Goal: Communication & Community: Answer question/provide support

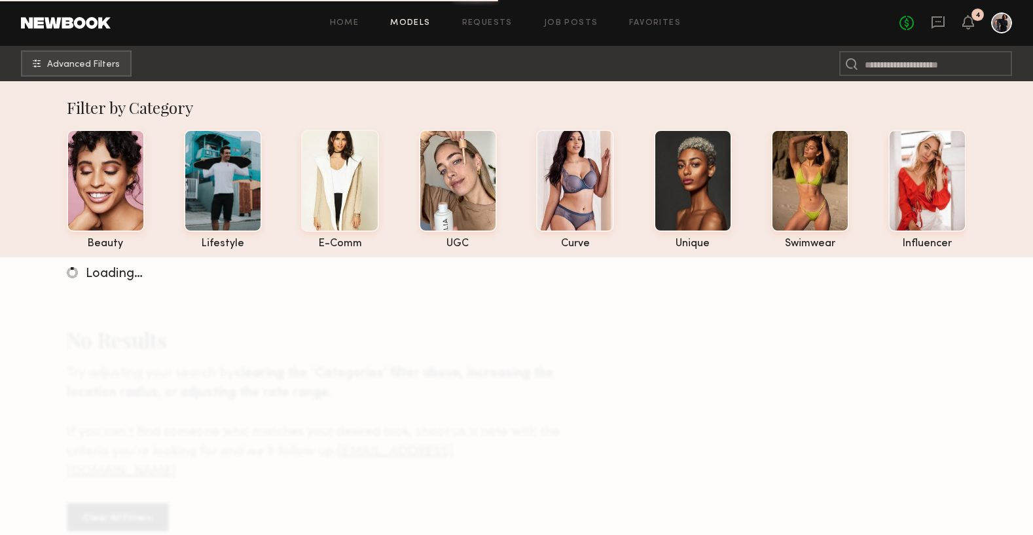
click at [409, 28] on div "Home Models Requests Job Posts Favorites Sign Out No fees up to $5,000 4" at bounding box center [561, 22] width 901 height 21
click at [420, 20] on link "Models" at bounding box center [410, 23] width 40 height 9
click at [940, 22] on icon at bounding box center [938, 21] width 5 height 1
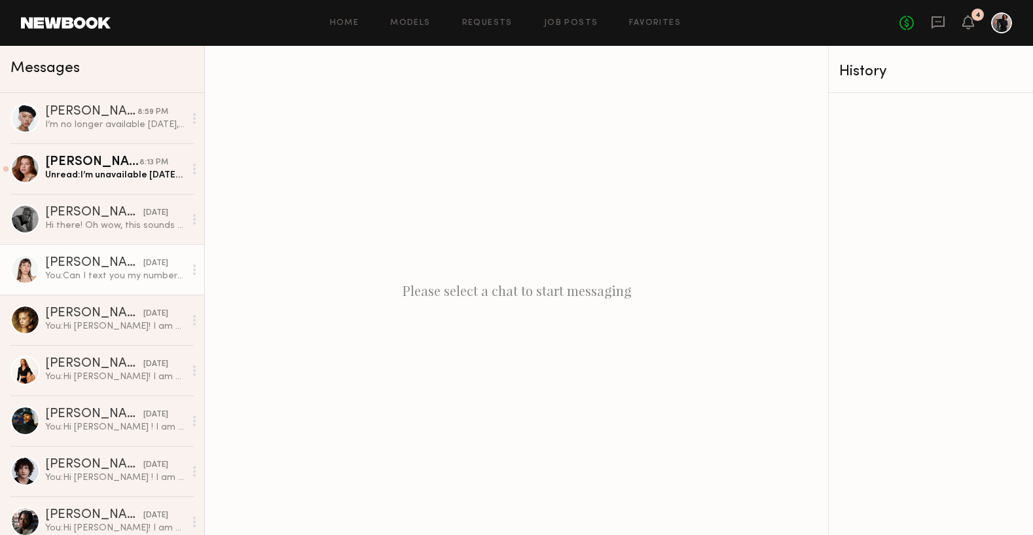
click at [77, 286] on link "[PERSON_NAME] [DATE] You: Can I text you my number is [PHONE_NUMBER]" at bounding box center [102, 269] width 204 height 50
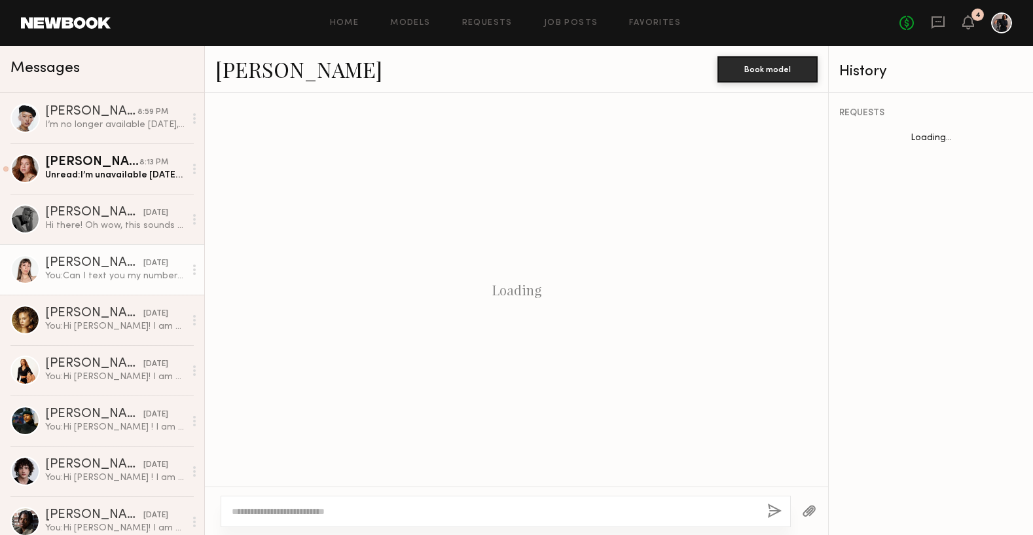
scroll to position [592, 0]
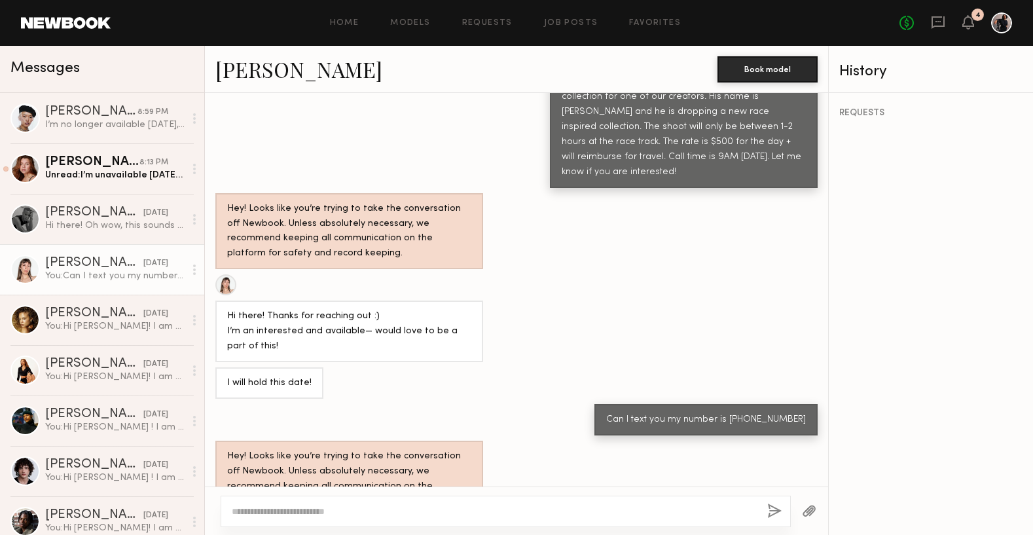
click at [226, 274] on div at bounding box center [225, 284] width 21 height 21
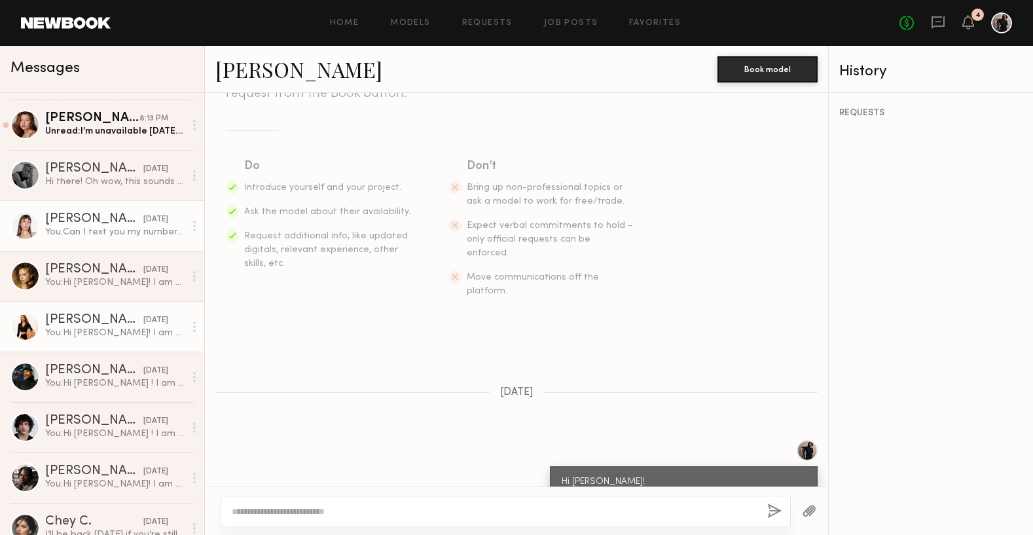
scroll to position [0, 0]
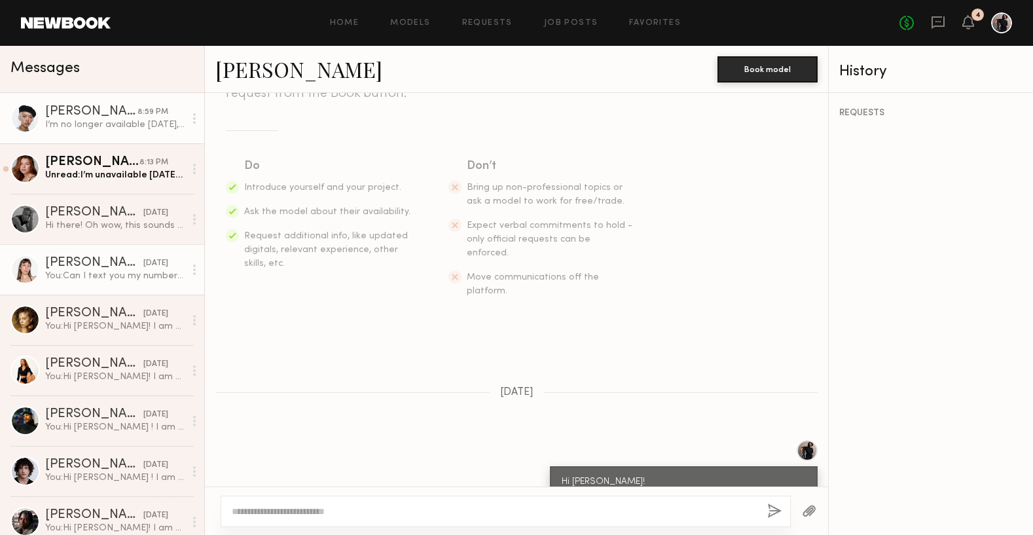
click at [81, 114] on div "[PERSON_NAME]" at bounding box center [91, 111] width 92 height 13
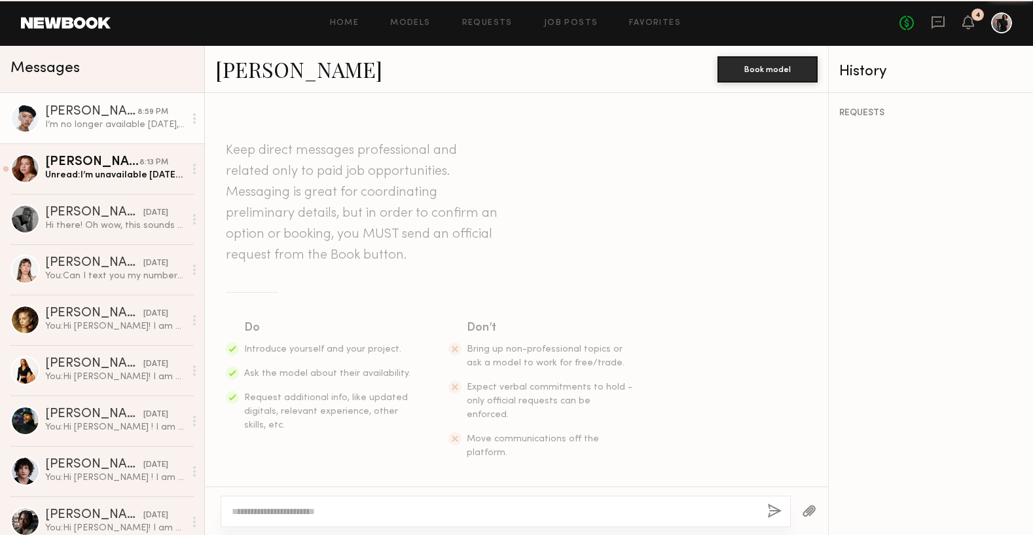
scroll to position [765, 0]
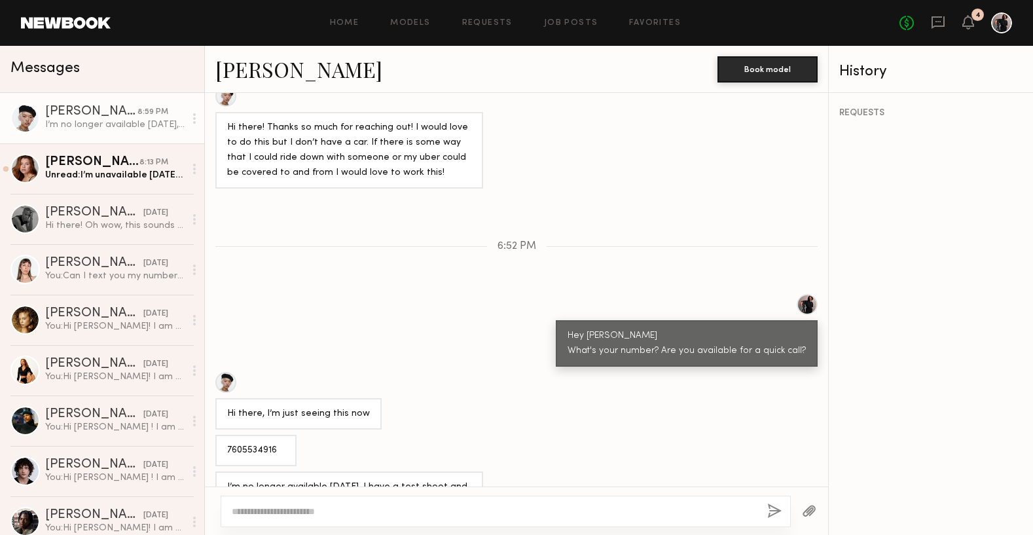
click at [419, 509] on textarea at bounding box center [494, 511] width 525 height 13
type textarea "**********"
click at [772, 508] on button "button" at bounding box center [774, 511] width 14 height 16
